Goal: Task Accomplishment & Management: Use online tool/utility

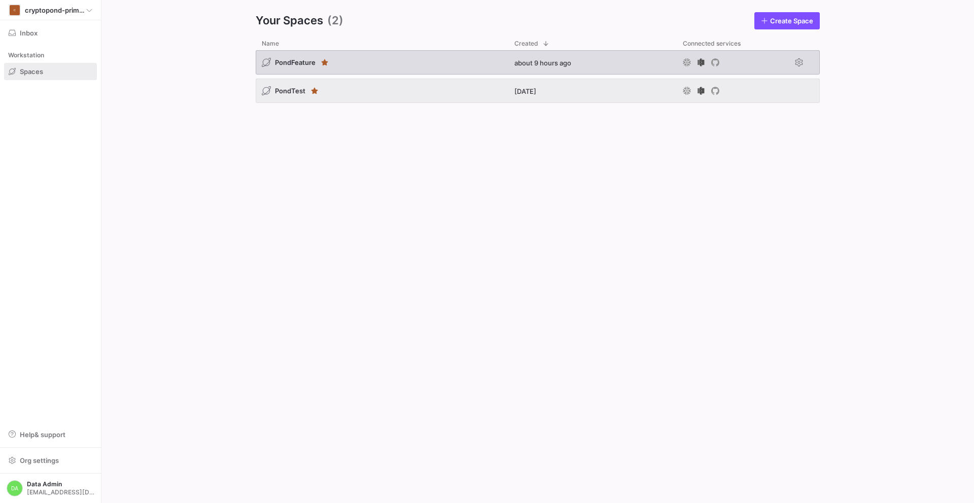
click at [432, 61] on div "PondFeature" at bounding box center [382, 62] width 253 height 24
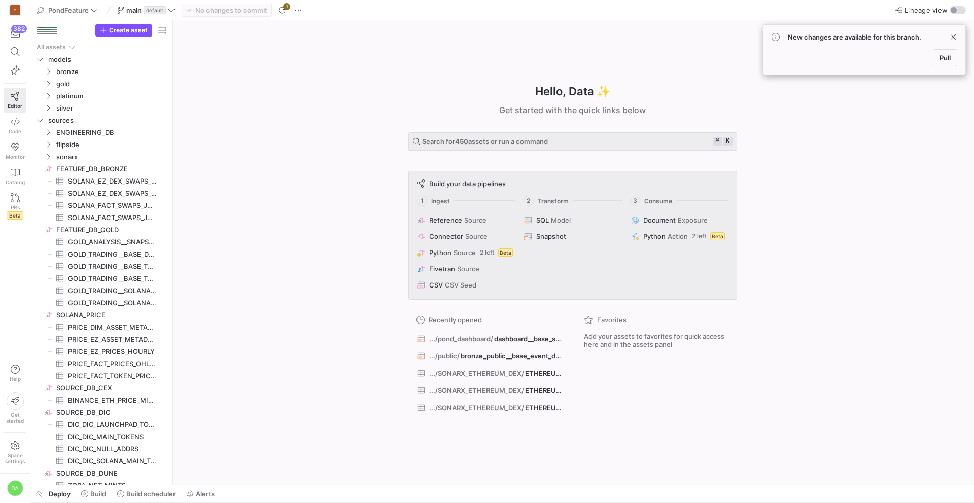
click at [942, 58] on span "Pull" at bounding box center [945, 58] width 11 height 8
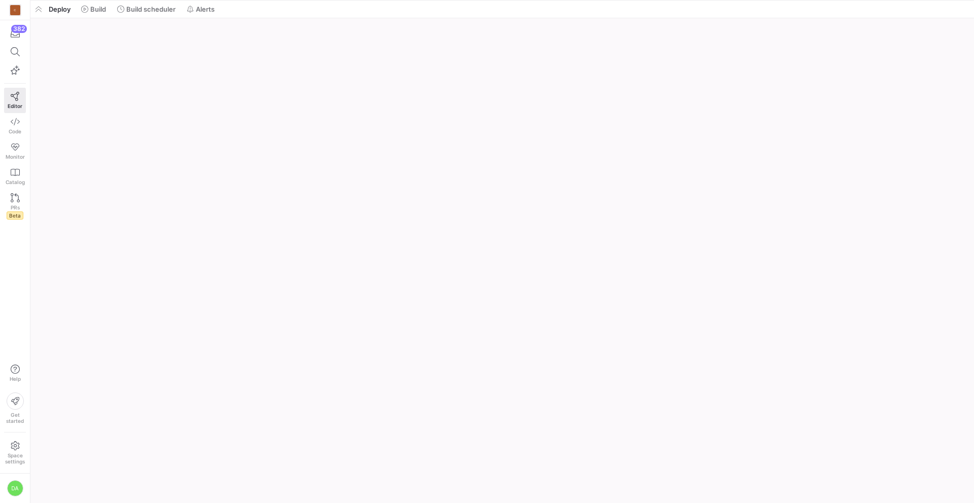
drag, startPoint x: 264, startPoint y: 483, endPoint x: 280, endPoint y: -9, distance: 492.6
click at [280, 0] on html "C 382 Editor Code Monitor Catalog PRs Beta Help Get started Space settings DA P…" at bounding box center [487, 251] width 974 height 503
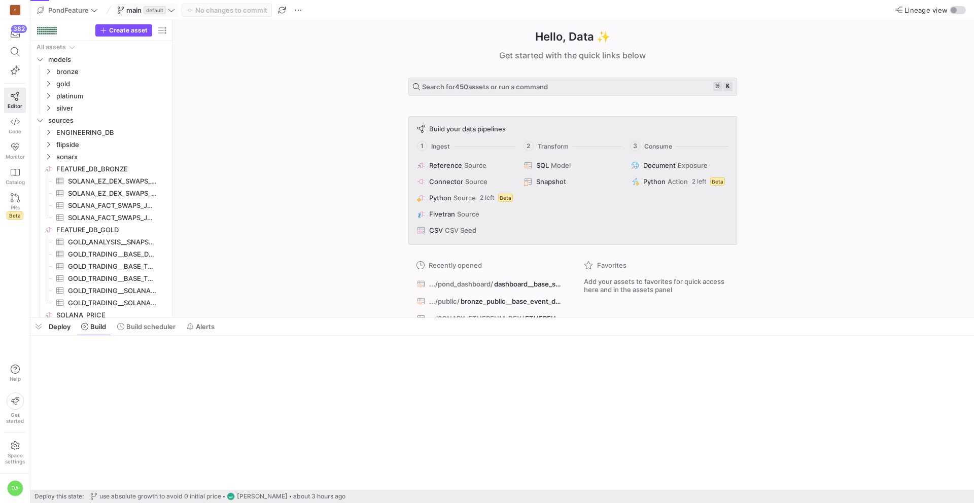
click at [142, 10] on y42-badge "default" at bounding box center [154, 10] width 24 height 8
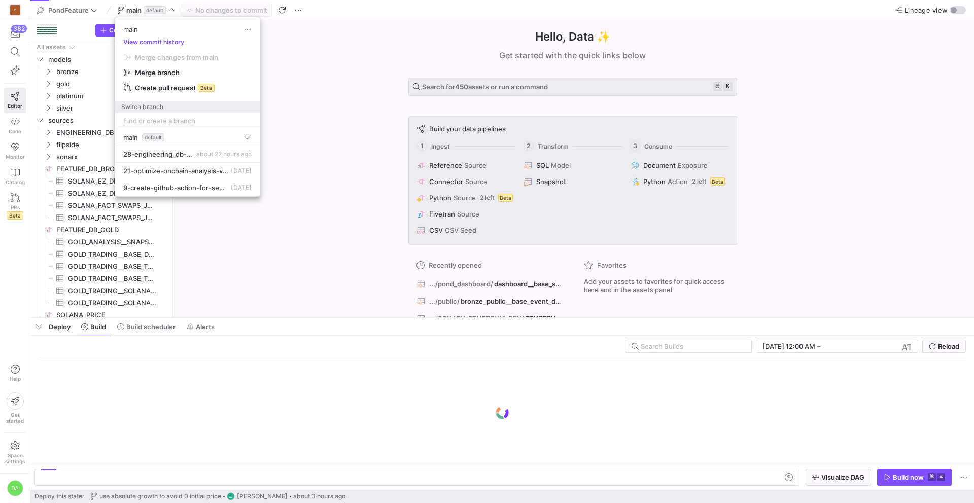
click at [314, 13] on div at bounding box center [487, 251] width 974 height 503
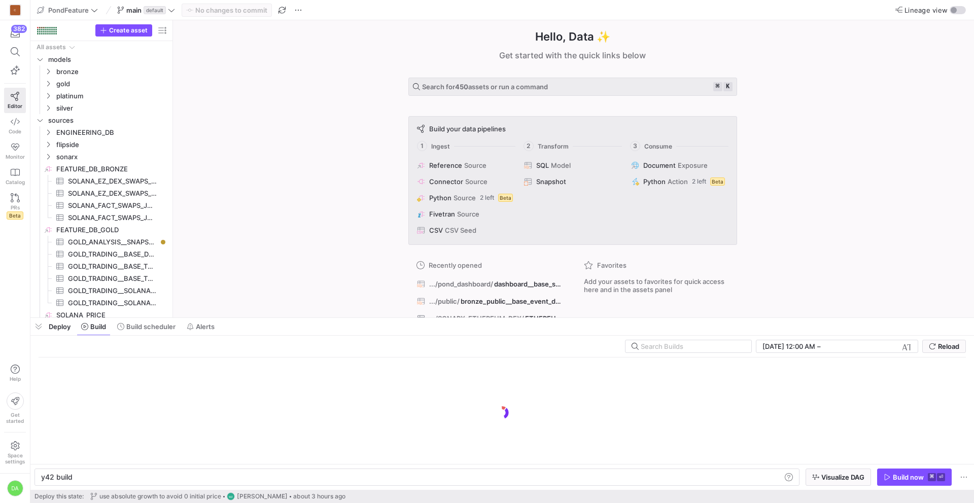
scroll to position [0, 30]
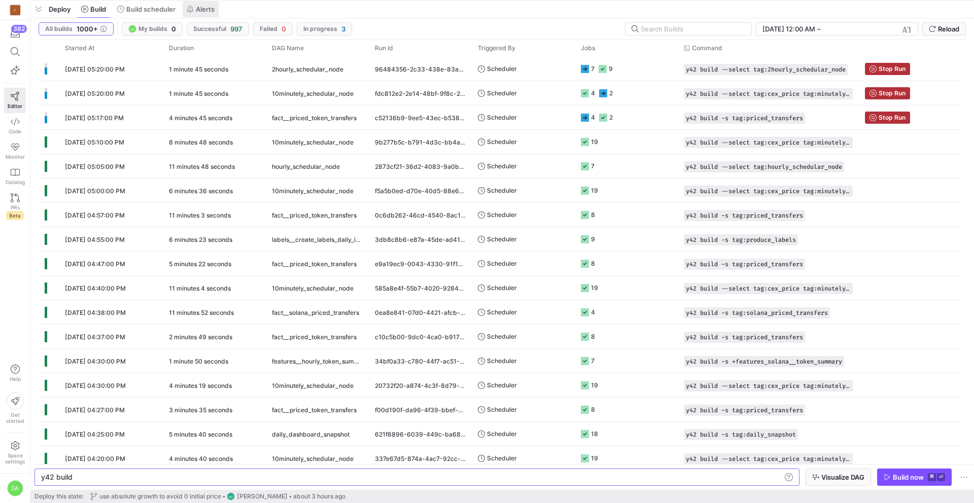
drag, startPoint x: 264, startPoint y: 319, endPoint x: 200, endPoint y: 5, distance: 320.2
click at [269, 0] on html "C 382 Editor Code Monitor Catalog PRs Beta Help Get started Space settings DA P…" at bounding box center [487, 251] width 974 height 503
click at [194, 10] on icon at bounding box center [190, 9] width 7 height 7
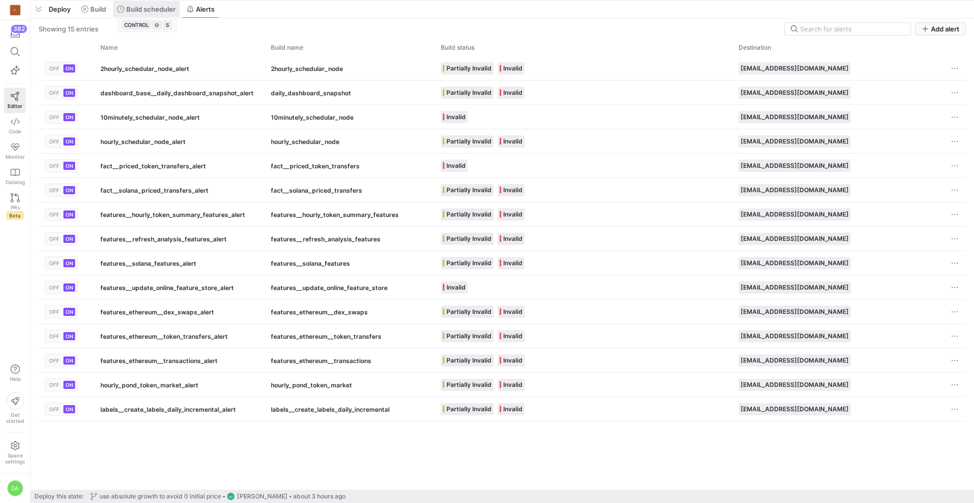
click at [162, 10] on span "Build scheduler" at bounding box center [150, 9] width 49 height 8
